Goal: Find specific page/section: Find specific page/section

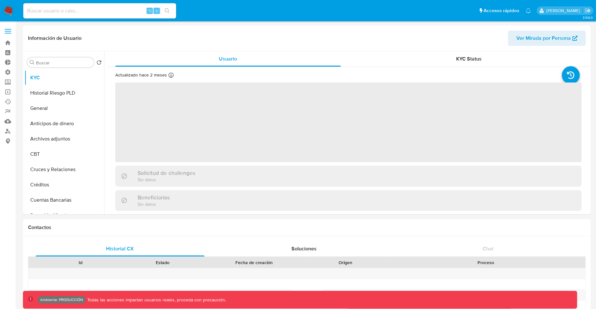
click at [63, 12] on input at bounding box center [99, 11] width 153 height 8
type input "v"
paste input "uroGxIyQGxxJBNwipSFyxRLz"
type input "uroGxIyQGxxJBNwipSFyxRLz"
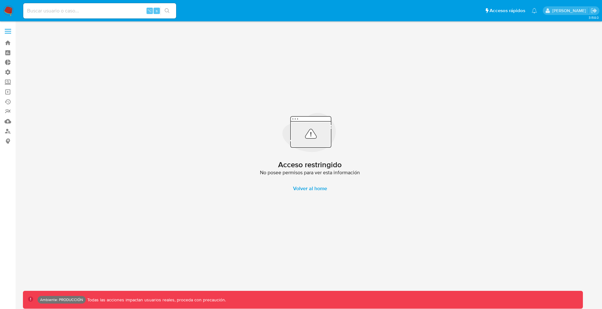
click at [124, 13] on input at bounding box center [99, 11] width 153 height 8
paste input "uroGxIyQGxxJBNwipSFyxRLz"
type input "uroGxIyQGxxJBNwipSFyxRLz"
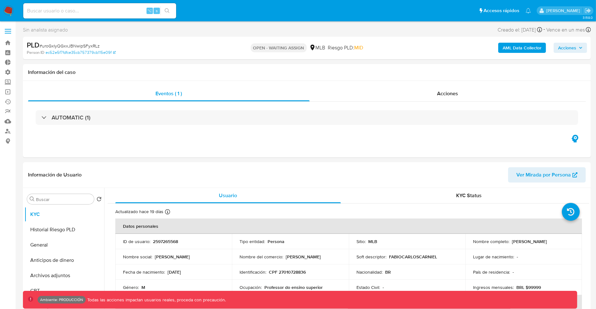
click at [514, 49] on b "AML Data Collector" at bounding box center [522, 48] width 39 height 10
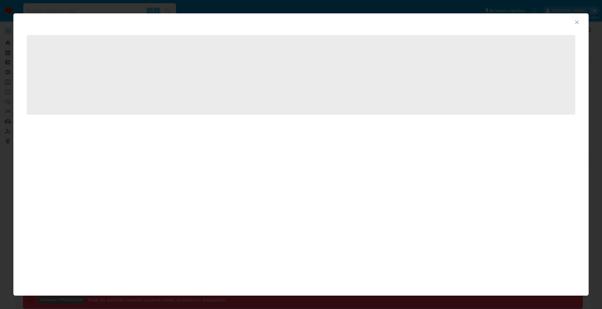
select select "10"
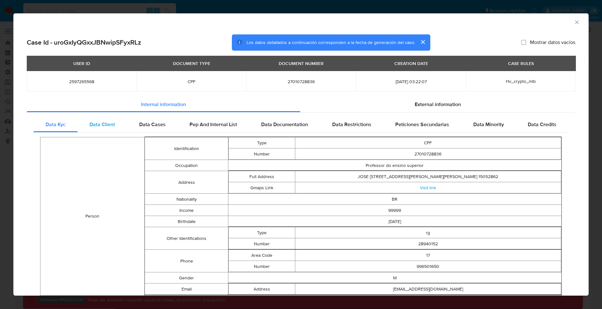
click at [108, 127] on span "Data Client" at bounding box center [103, 124] width 26 height 7
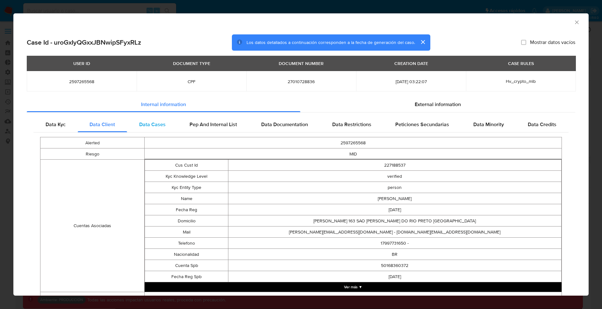
click at [152, 123] on span "Data Cases" at bounding box center [152, 124] width 26 height 7
